Goal: Task Accomplishment & Management: Use online tool/utility

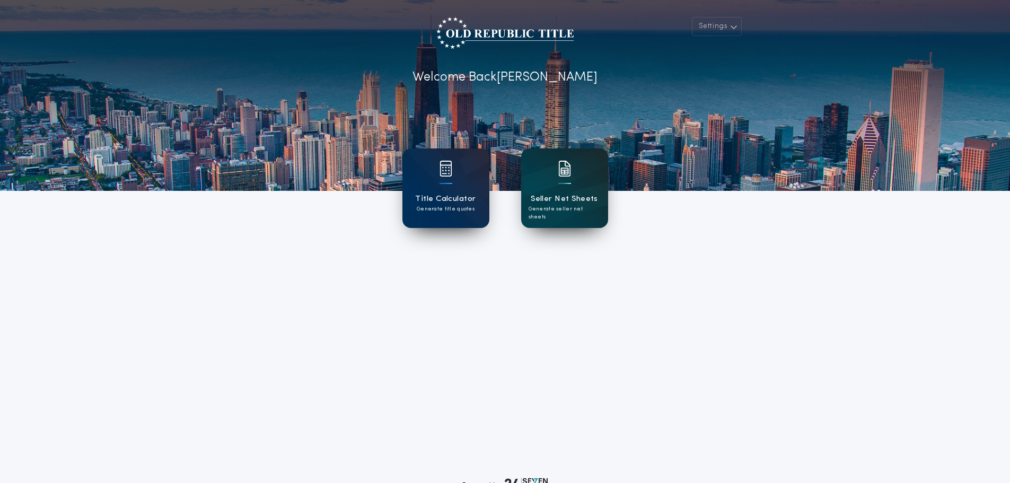
click at [543, 208] on p "Generate seller net sheets" at bounding box center [565, 213] width 72 height 16
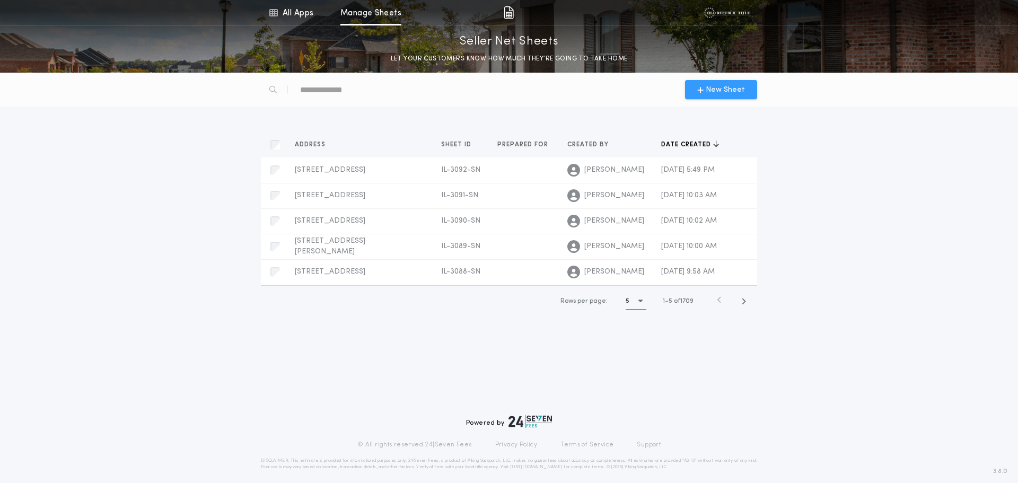
click at [729, 95] on button "New Sheet" at bounding box center [721, 89] width 72 height 19
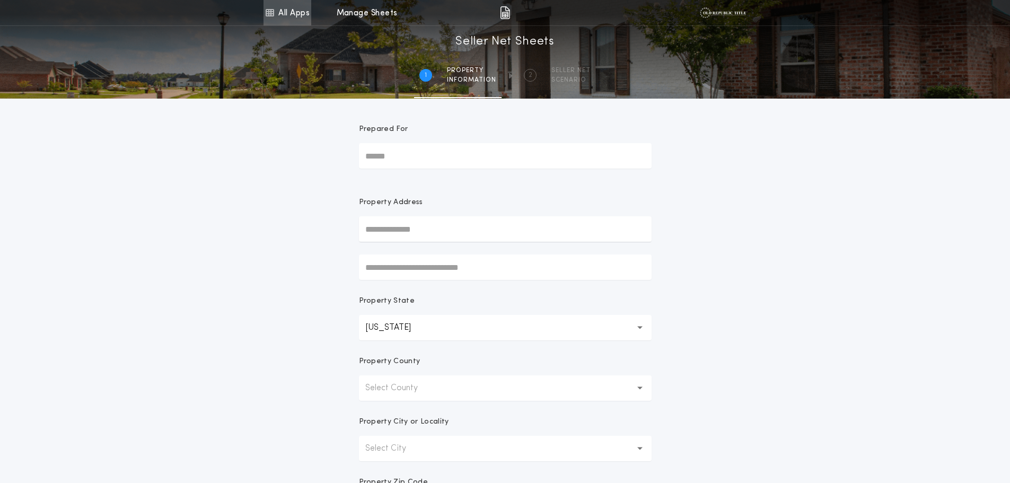
click at [292, 20] on link "All Apps" at bounding box center [288, 12] width 48 height 25
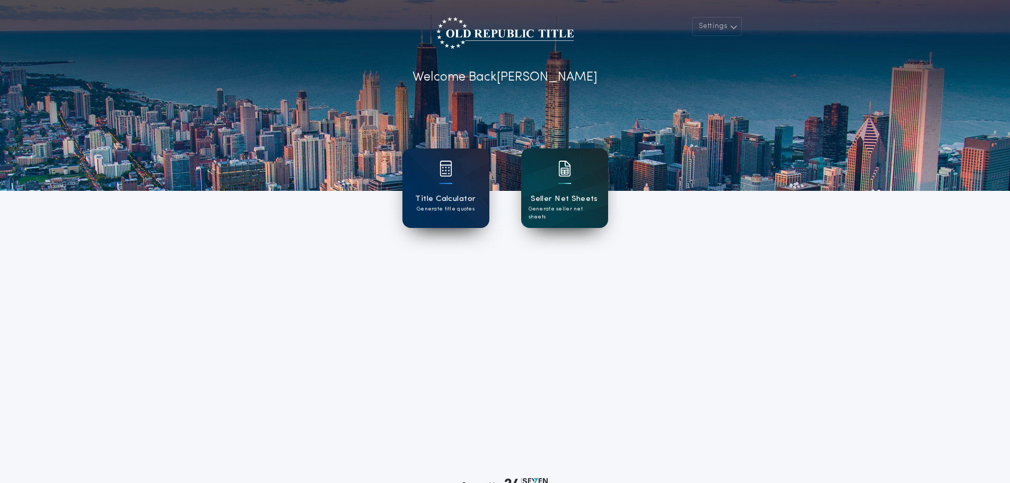
click at [583, 171] on div "Seller Net Sheets Generate seller net sheets" at bounding box center [564, 188] width 87 height 80
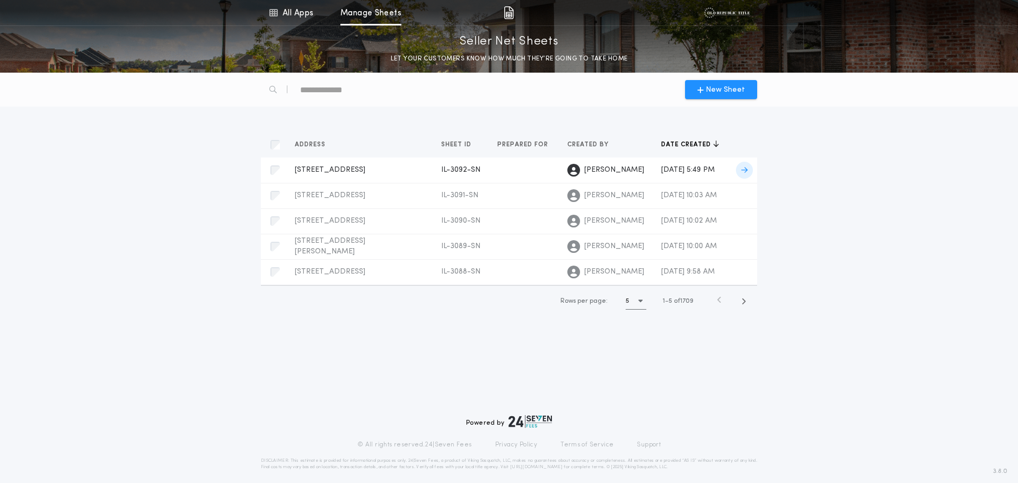
click at [489, 171] on td at bounding box center [524, 170] width 70 height 25
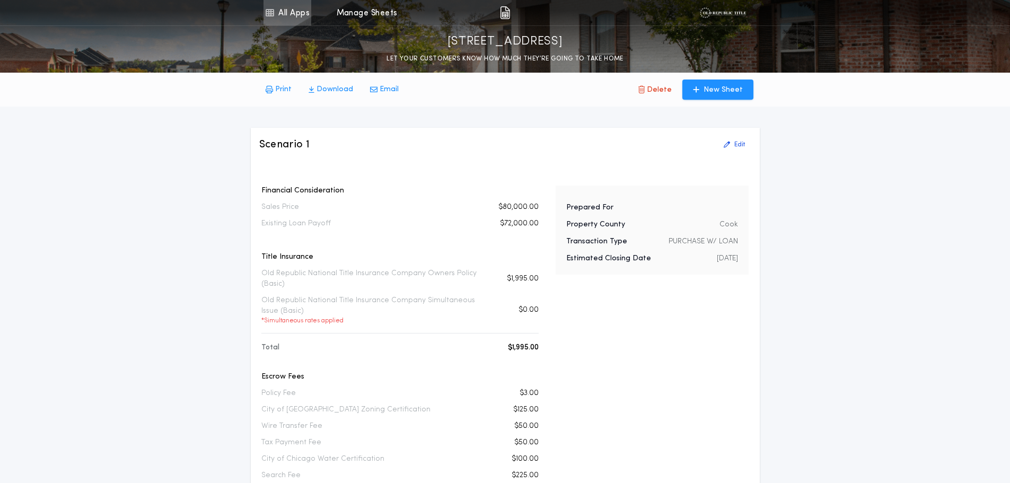
click at [273, 10] on icon at bounding box center [270, 12] width 10 height 13
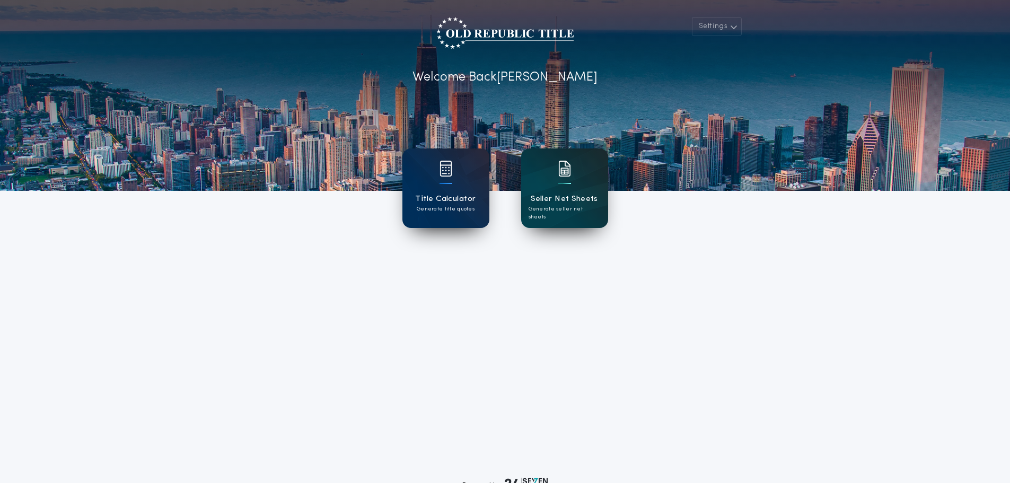
click at [557, 199] on h1 "Seller Net Sheets" at bounding box center [564, 199] width 67 height 12
click at [545, 201] on h1 "Seller Net Sheets" at bounding box center [564, 199] width 67 height 12
